Goal: Entertainment & Leisure: Consume media (video, audio)

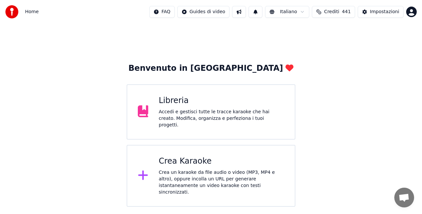
click at [140, 117] on icon at bounding box center [143, 111] width 11 height 12
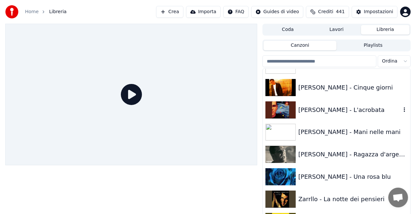
scroll to position [9001, 0]
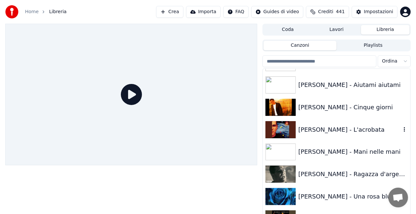
click at [342, 130] on div "[PERSON_NAME] - L'acrobata" at bounding box center [350, 129] width 103 height 9
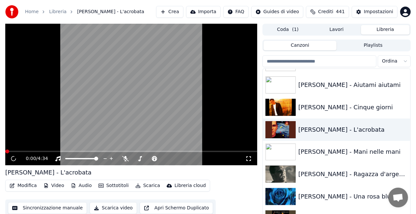
click at [249, 159] on icon at bounding box center [248, 158] width 7 height 5
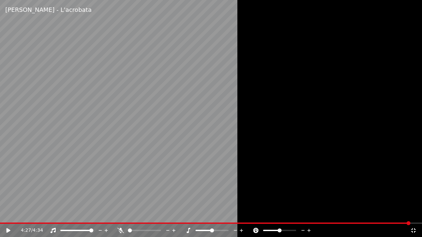
click at [412, 214] on icon at bounding box center [413, 230] width 7 height 5
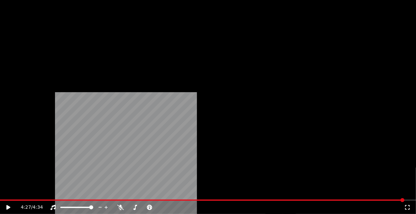
scroll to position [9429, 0]
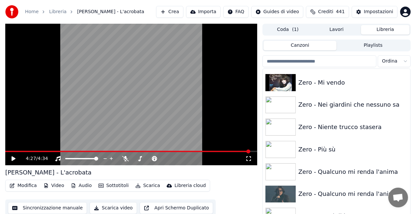
click at [347, 189] on div "Zero - Qualcuno mi renda l'anima" at bounding box center [350, 193] width 103 height 9
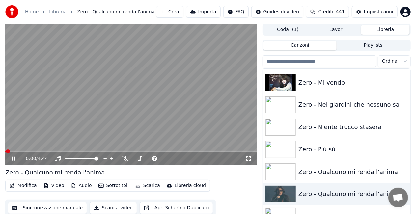
click at [248, 158] on icon at bounding box center [248, 158] width 7 height 5
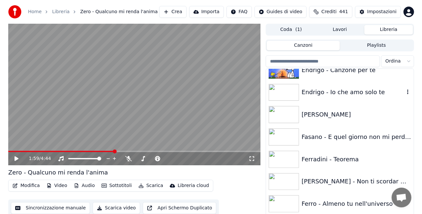
scroll to position [3121, 0]
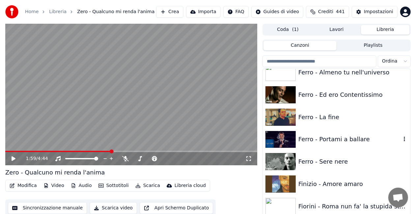
click at [384, 132] on div "Ferro - Portami a ballare" at bounding box center [337, 139] width 148 height 22
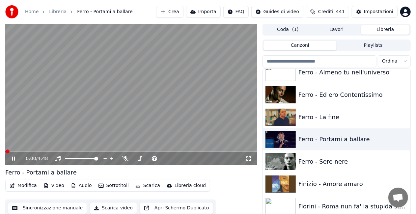
click at [251, 159] on icon at bounding box center [248, 158] width 7 height 5
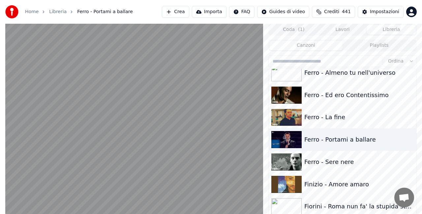
click at [421, 214] on html "Home Libreria Ferro - Portami a ballare Crea Importa FAQ Guides di video Credit…" at bounding box center [211, 107] width 422 height 214
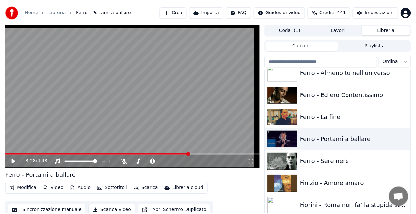
scroll to position [15, 0]
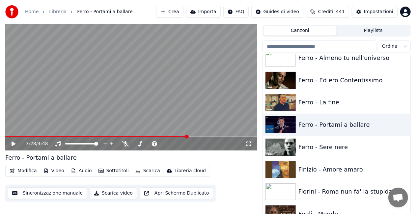
click at [239, 176] on div "Modifica Video Audio Sottotitoli Scarica Libreria cloud Sincronizzazione manual…" at bounding box center [131, 183] width 252 height 37
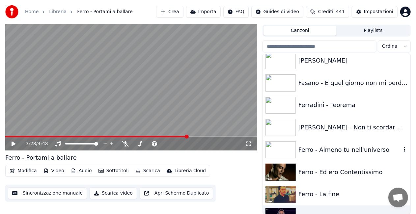
scroll to position [3023, 0]
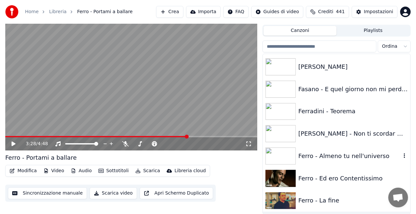
drag, startPoint x: 322, startPoint y: 156, endPoint x: 310, endPoint y: 150, distance: 13.1
click at [322, 155] on div "Ferro - Almeno tu nell'universo" at bounding box center [350, 156] width 103 height 9
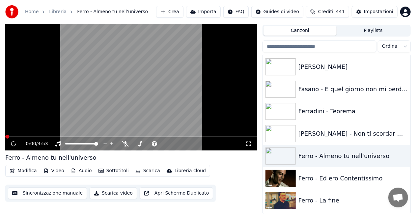
drag, startPoint x: 247, startPoint y: 145, endPoint x: 247, endPoint y: 152, distance: 6.9
click at [247, 144] on icon at bounding box center [248, 143] width 7 height 5
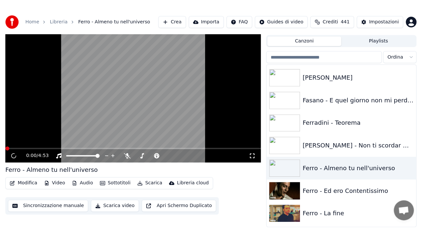
scroll to position [9, 0]
